Goal: Task Accomplishment & Management: Use online tool/utility

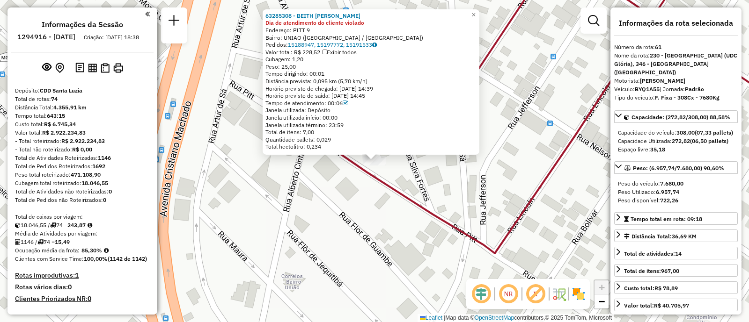
select select "**********"
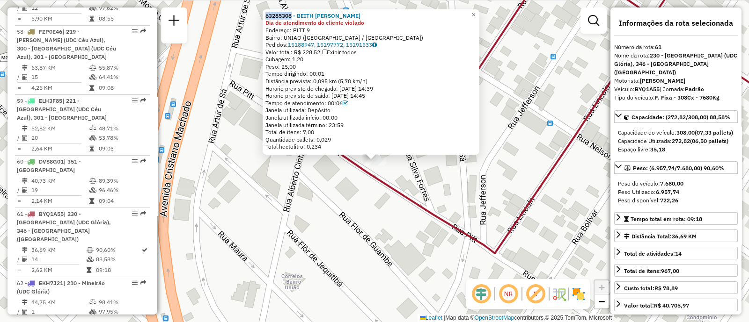
click at [605, 22] on div at bounding box center [593, 20] width 26 height 26
click at [595, 22] on em at bounding box center [593, 20] width 11 height 11
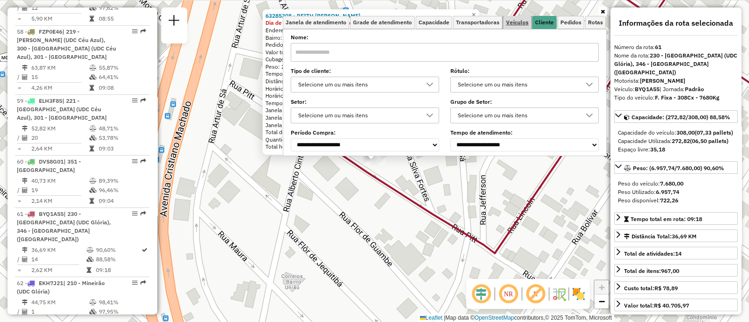
click at [522, 23] on span "Veículos" at bounding box center [517, 23] width 22 height 6
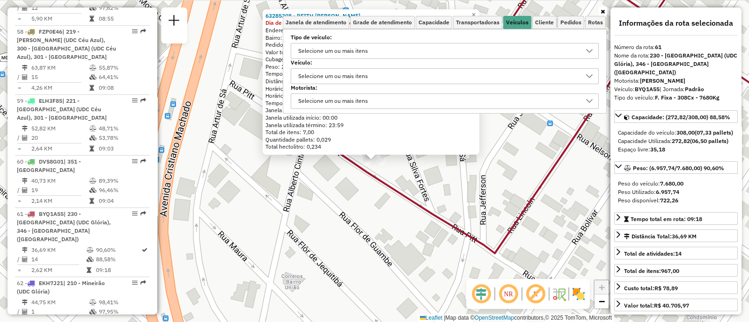
click at [370, 74] on div "Selecione um ou mais itens" at bounding box center [333, 76] width 76 height 15
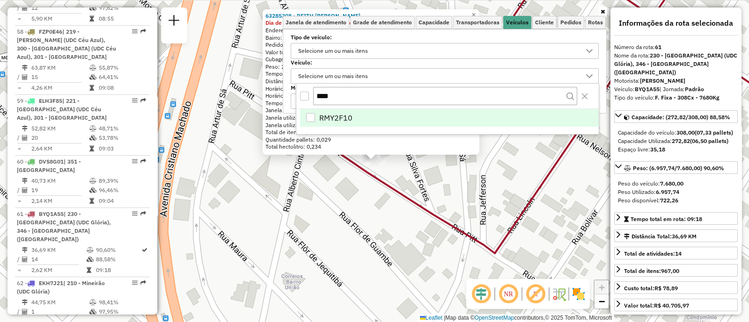
type input "****"
click at [342, 114] on span "RMY2F10" at bounding box center [335, 117] width 33 height 11
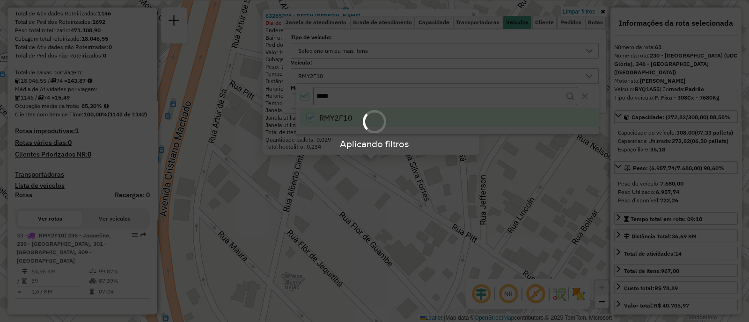
scroll to position [161, 0]
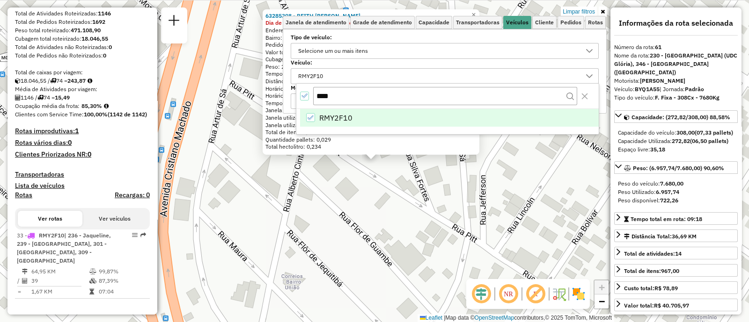
click at [400, 240] on div "63285308 - BEITH LECHEM ARTESAN Dia de atendimento do cliente violado Endereço:…" at bounding box center [374, 161] width 749 height 322
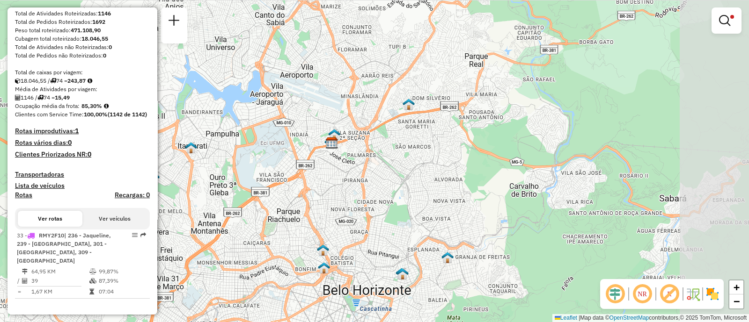
drag, startPoint x: 476, startPoint y: 234, endPoint x: 391, endPoint y: 175, distance: 103.8
click at [389, 171] on div "Limpar filtros Janela de atendimento Grade de atendimento Capacidade Transporta…" at bounding box center [374, 161] width 749 height 322
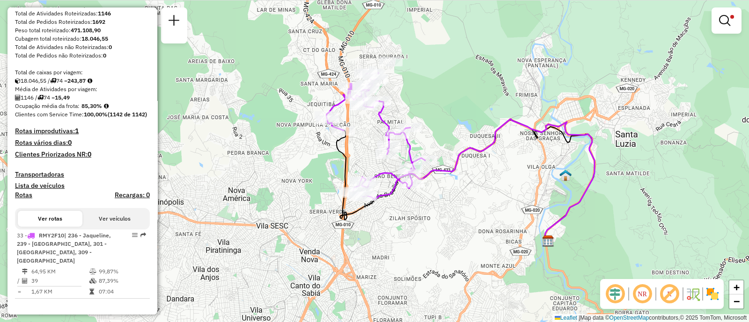
drag, startPoint x: 402, startPoint y: 127, endPoint x: 412, endPoint y: 243, distance: 116.5
click at [412, 243] on div "Limpar filtros Janela de atendimento Grade de atendimento Capacidade Transporta…" at bounding box center [374, 161] width 749 height 322
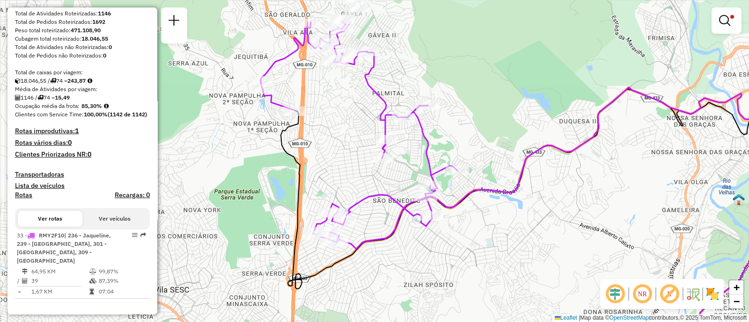
drag, startPoint x: 409, startPoint y: 217, endPoint x: 427, endPoint y: 276, distance: 61.9
click at [427, 276] on div "Limpar filtros Janela de atendimento Grade de atendimento Capacidade Transporta…" at bounding box center [374, 161] width 749 height 322
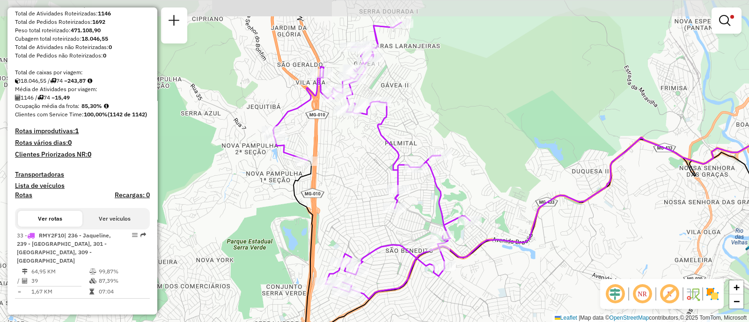
drag, startPoint x: 441, startPoint y: 261, endPoint x: 454, endPoint y: 306, distance: 46.7
click at [454, 306] on div "Limpar filtros Janela de atendimento Grade de atendimento Capacidade Transporta…" at bounding box center [374, 161] width 749 height 322
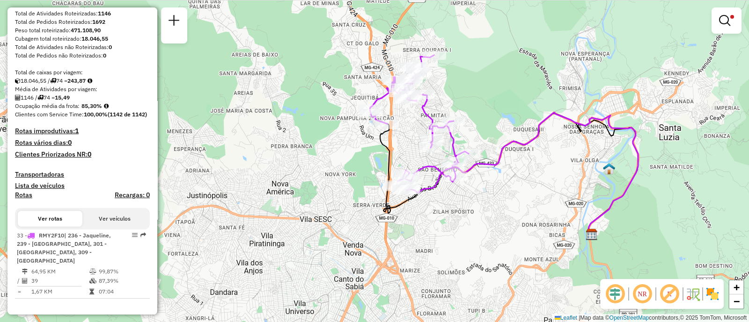
click at [684, 192] on div "Limpar filtros Janela de atendimento Grade de atendimento Capacidade Transporta…" at bounding box center [374, 161] width 749 height 322
